Goal: Navigation & Orientation: Find specific page/section

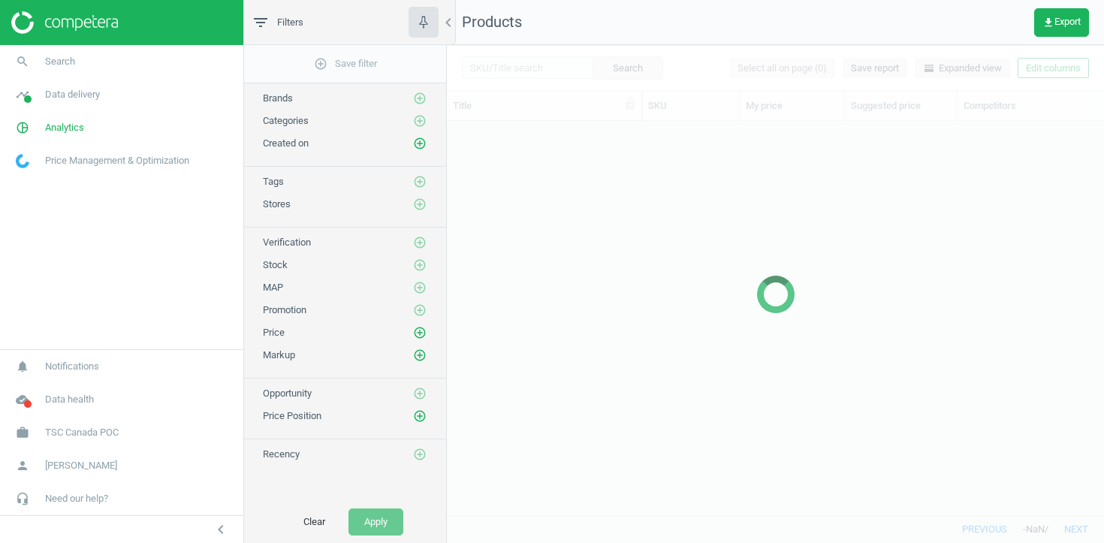
scroll to position [394, 657]
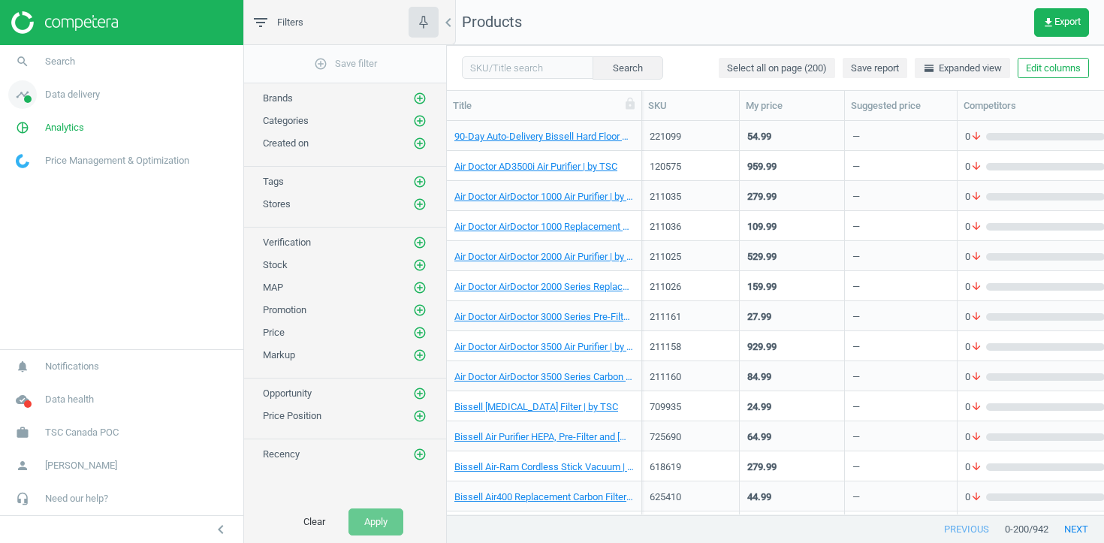
click at [95, 97] on span "Data delivery" at bounding box center [72, 95] width 55 height 14
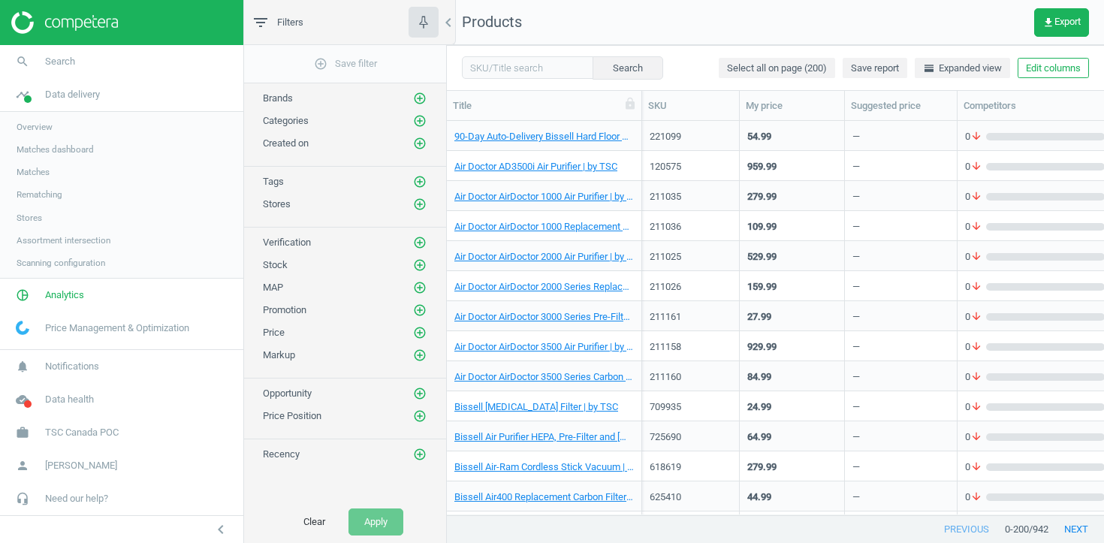
click at [41, 219] on span "Stores" at bounding box center [30, 218] width 26 height 12
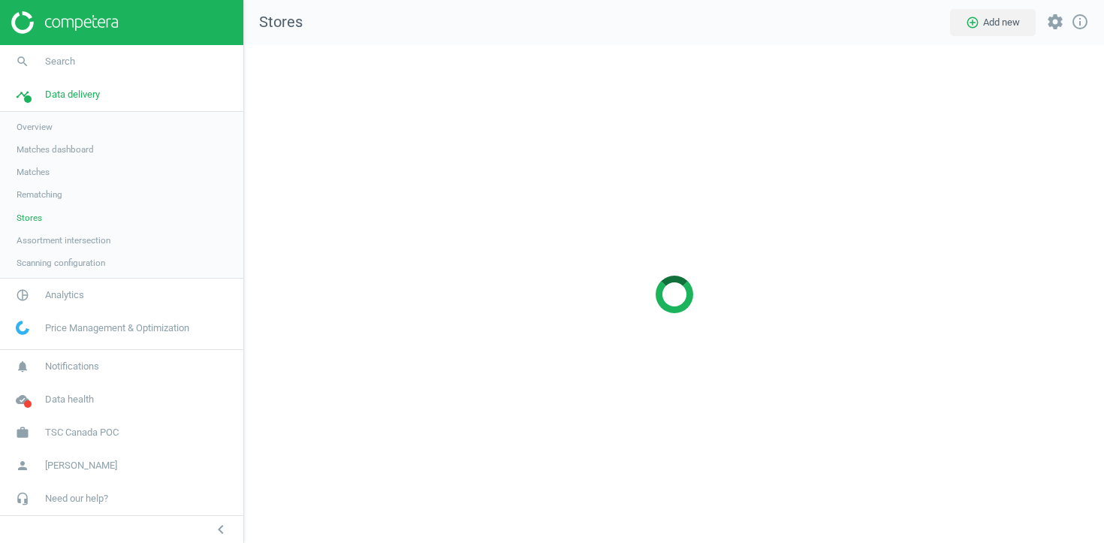
scroll to position [499, 861]
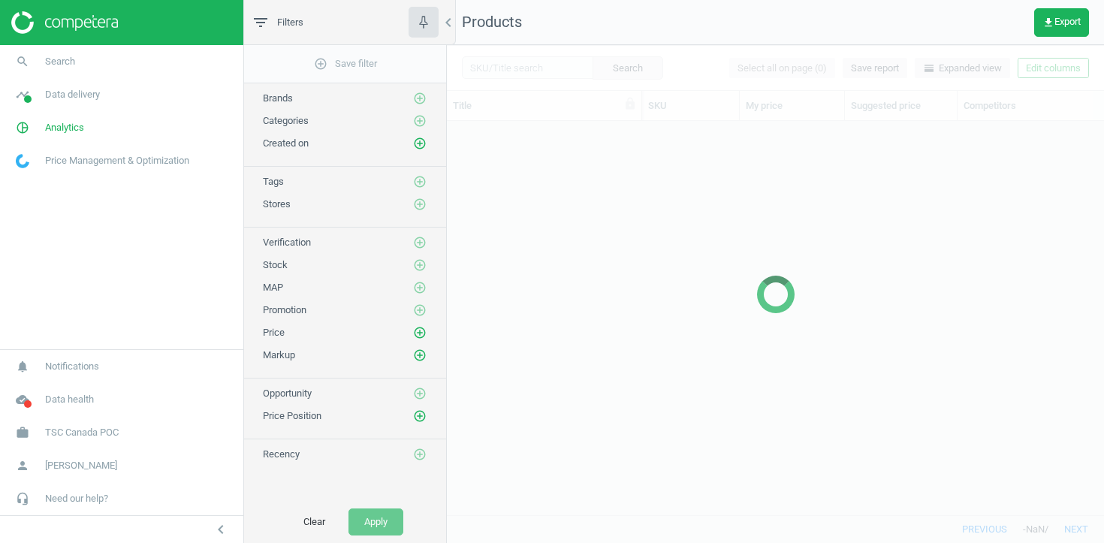
scroll to position [394, 657]
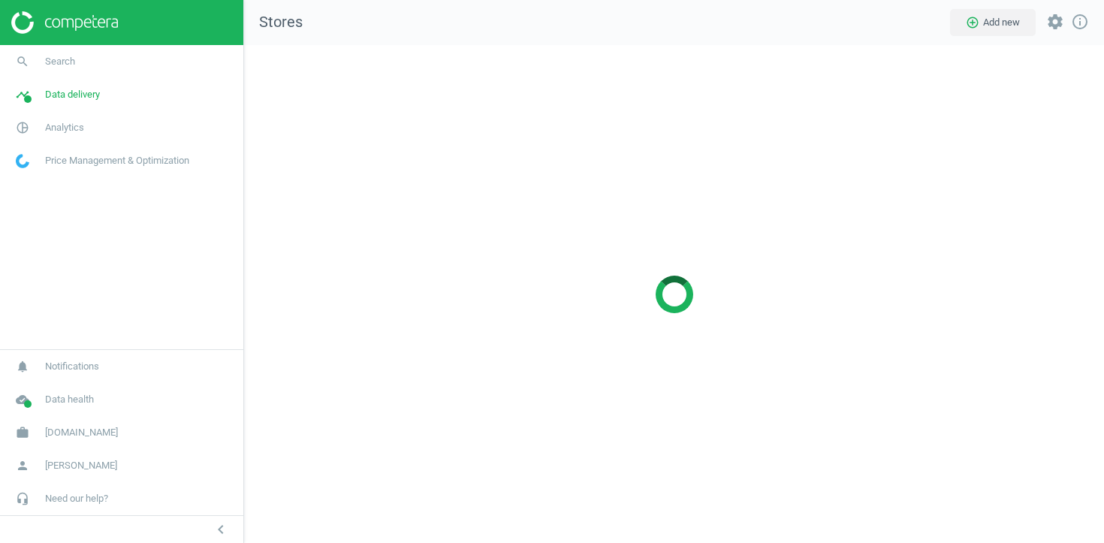
scroll to position [499, 861]
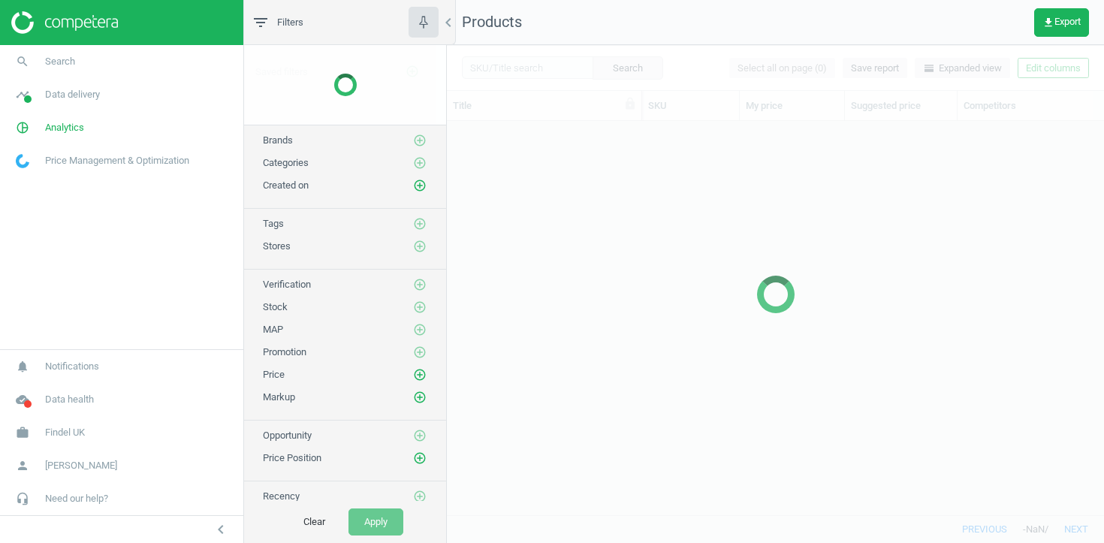
scroll to position [394, 657]
